Goal: Information Seeking & Learning: Learn about a topic

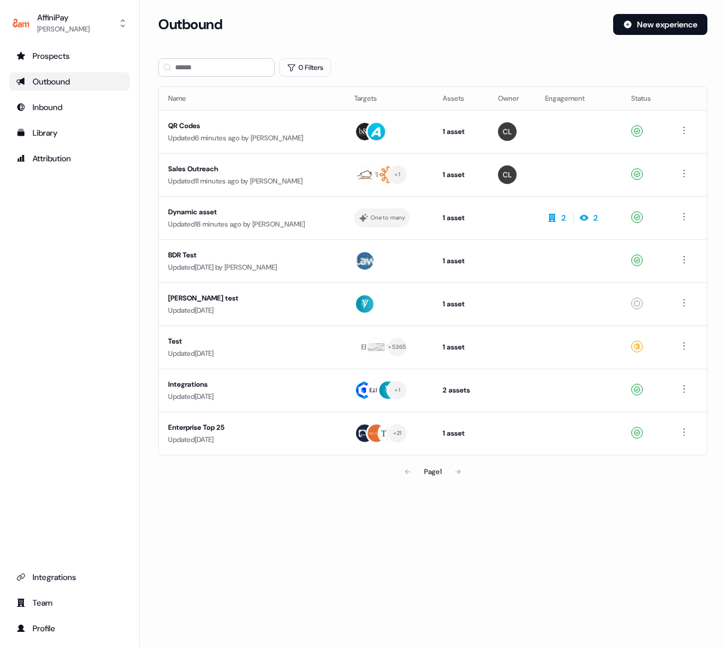
drag, startPoint x: 40, startPoint y: 71, endPoint x: 48, endPoint y: 90, distance: 20.6
click at [40, 71] on ul "Prospects Outbound Inbound Library Attribution" at bounding box center [69, 107] width 120 height 121
click at [48, 83] on div "Outbound" at bounding box center [69, 82] width 107 height 12
click at [223, 214] on div "Dynamic asset" at bounding box center [252, 212] width 168 height 12
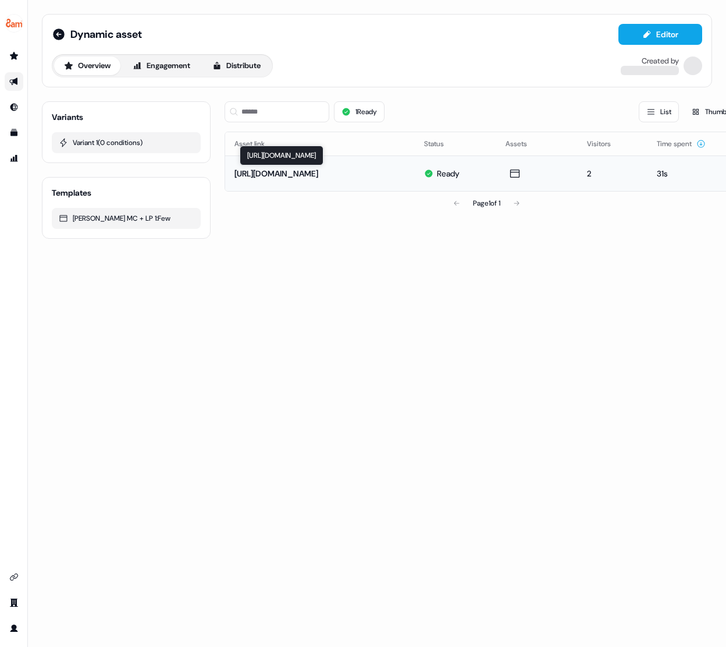
click at [318, 173] on div "[URL][DOMAIN_NAME]" at bounding box center [277, 174] width 84 height 12
click at [318, 176] on div "[URL][DOMAIN_NAME]" at bounding box center [277, 174] width 84 height 12
click at [318, 173] on div "[URL][DOMAIN_NAME]" at bounding box center [277, 174] width 84 height 12
click at [318, 174] on div "[URL][DOMAIN_NAME]" at bounding box center [277, 174] width 84 height 12
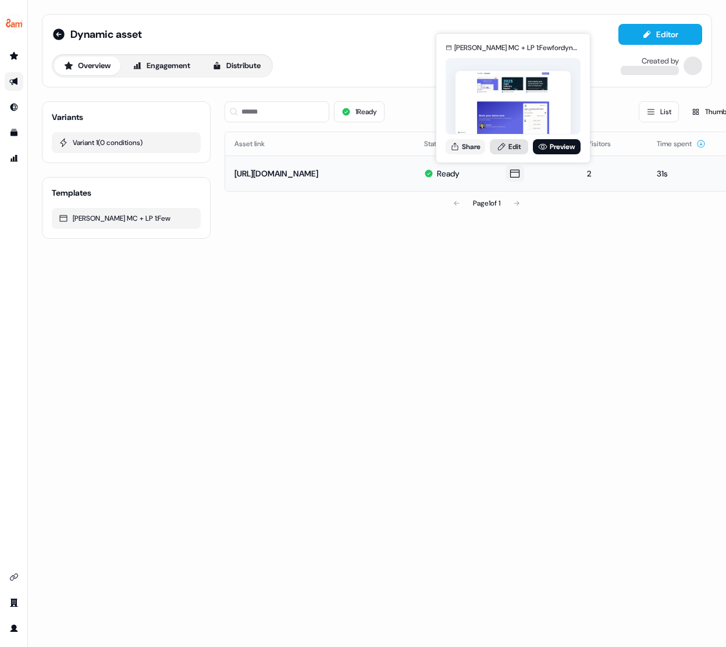
click at [512, 147] on link "Edit" at bounding box center [509, 146] width 38 height 15
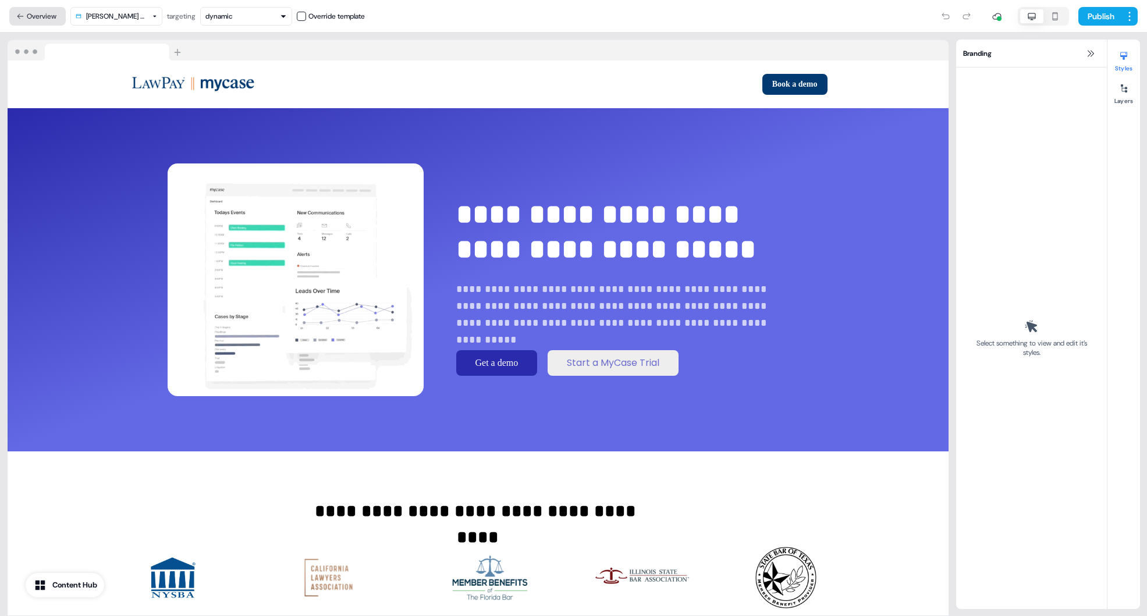
click at [33, 19] on button "Overview" at bounding box center [37, 16] width 56 height 19
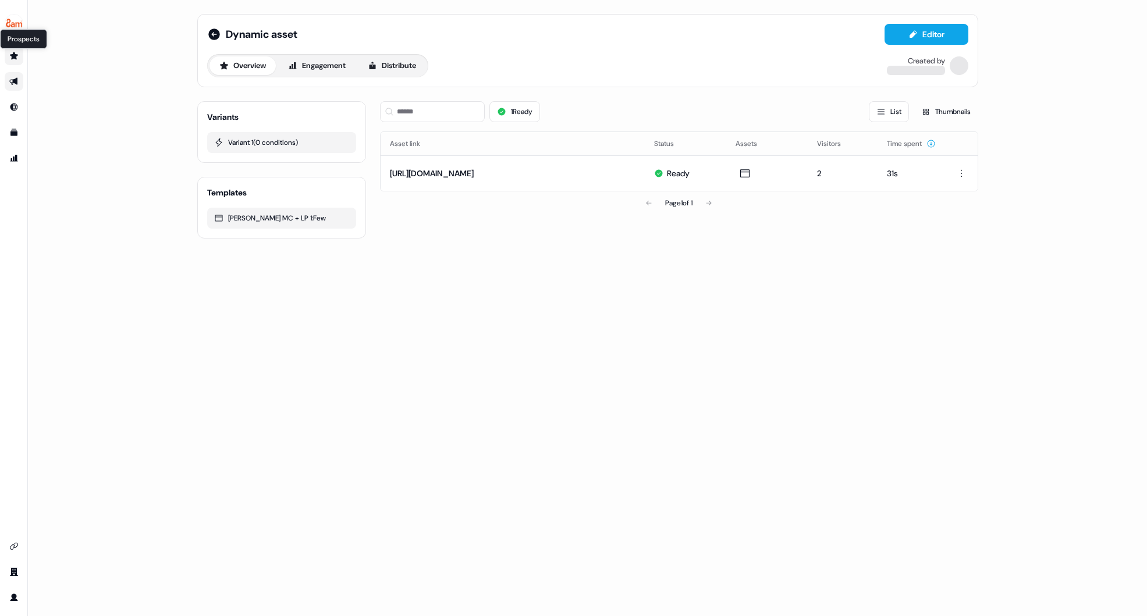
click at [12, 55] on icon "Go to prospects" at bounding box center [14, 56] width 8 height 8
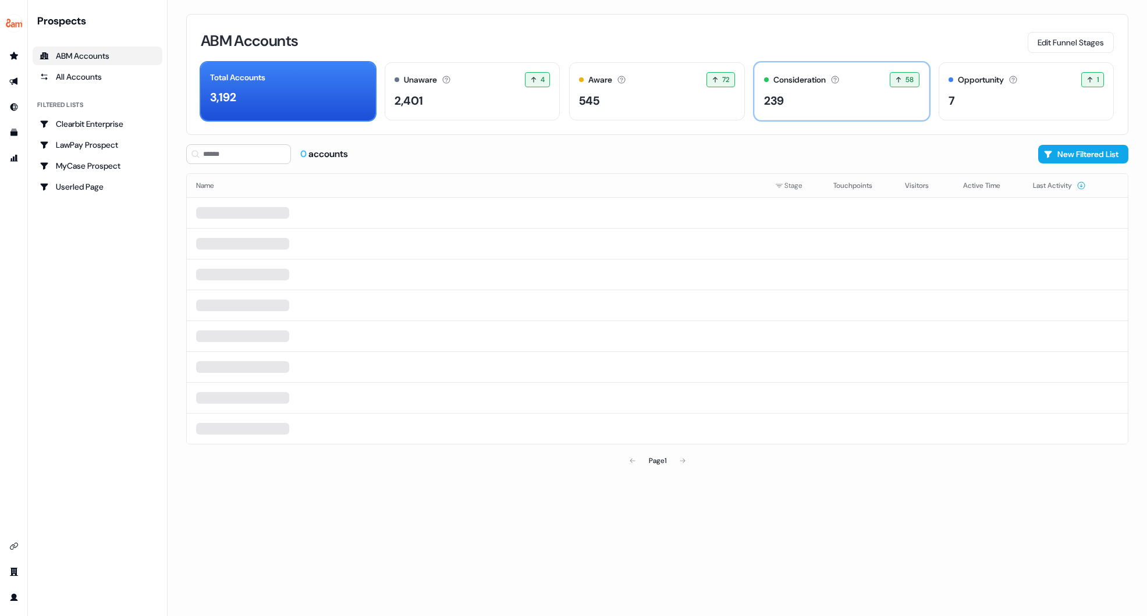
click at [726, 101] on div "239" at bounding box center [841, 100] width 155 height 17
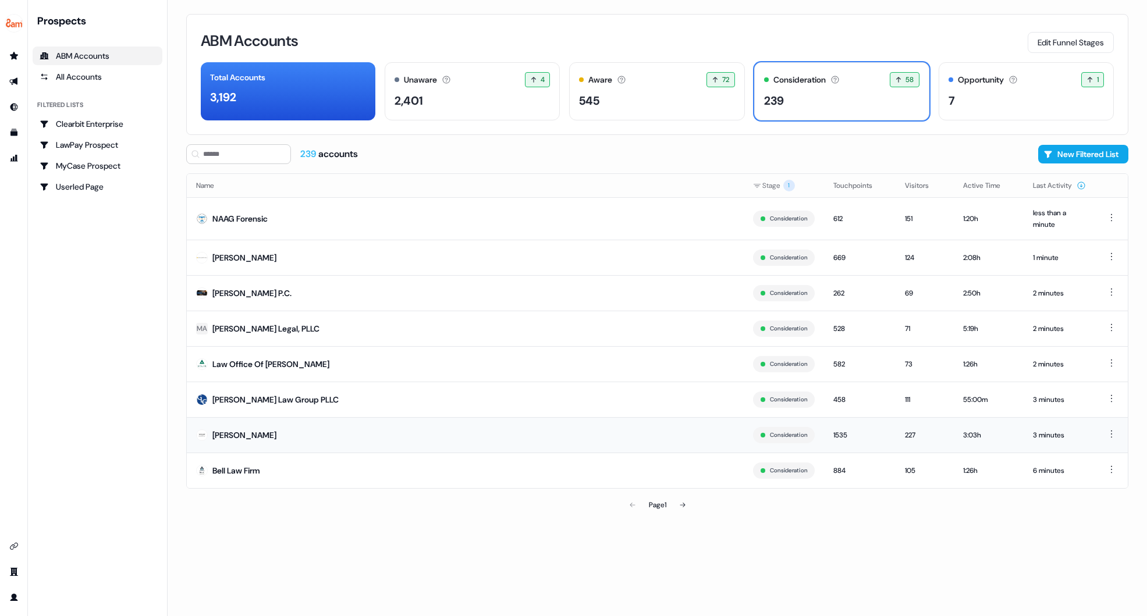
click at [270, 437] on div "[PERSON_NAME]" at bounding box center [244, 436] width 64 height 12
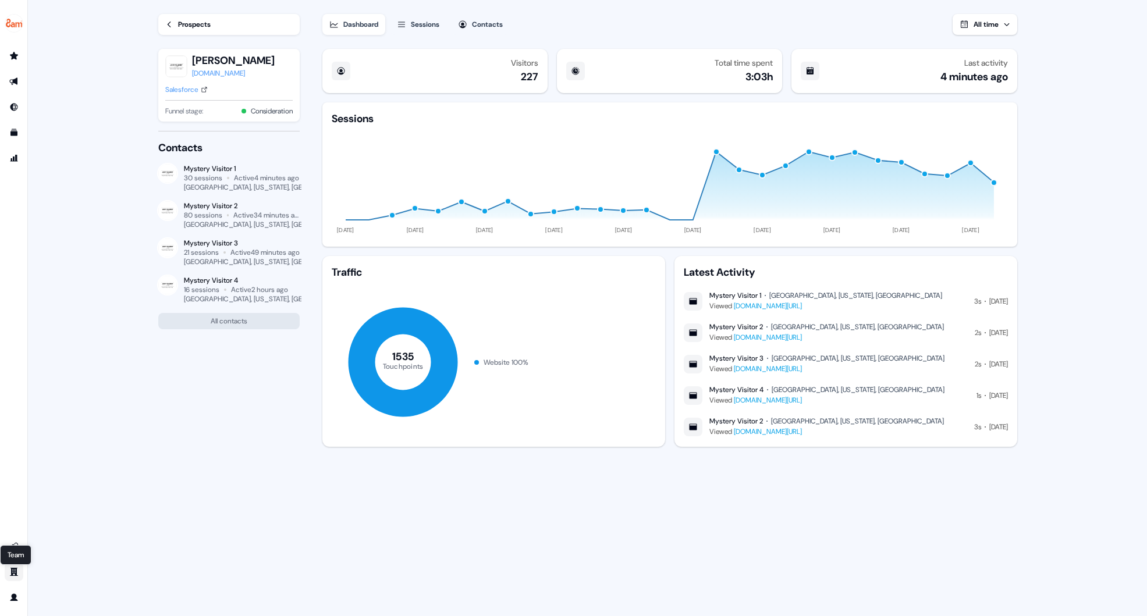
click at [13, 570] on icon "Go to team" at bounding box center [13, 571] width 9 height 9
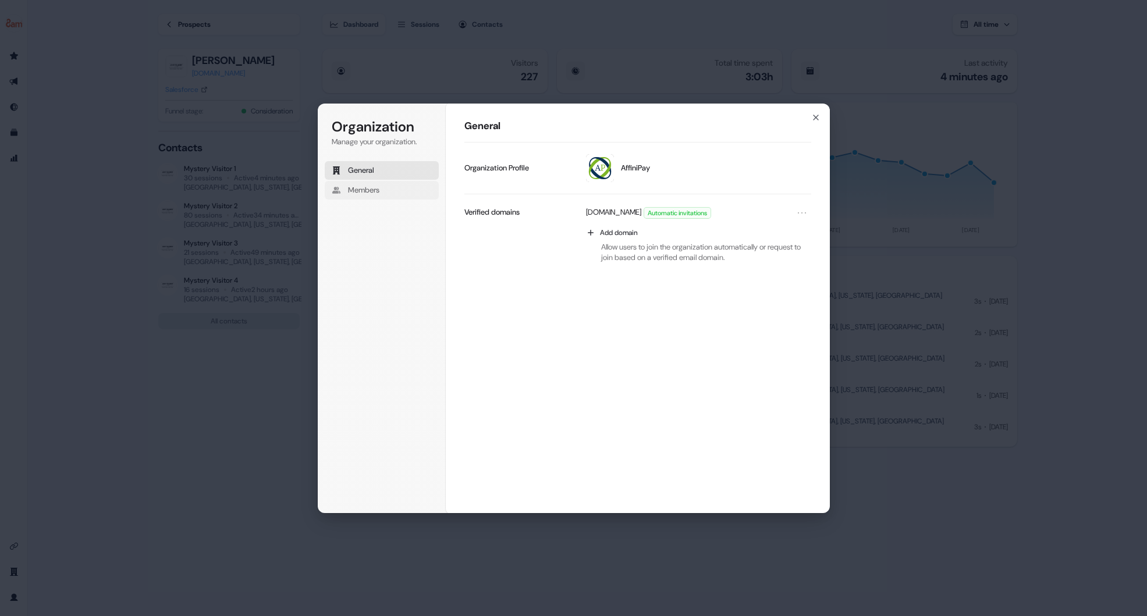
click at [370, 191] on span "Members" at bounding box center [363, 190] width 31 height 10
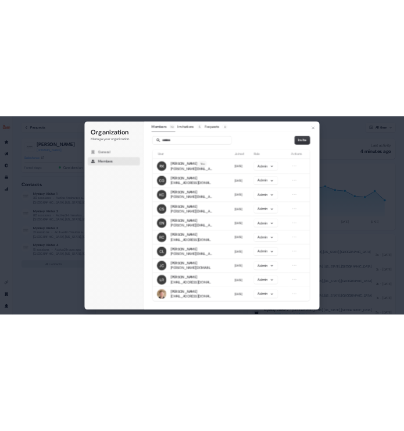
scroll to position [39, 0]
